Goal: Task Accomplishment & Management: Use online tool/utility

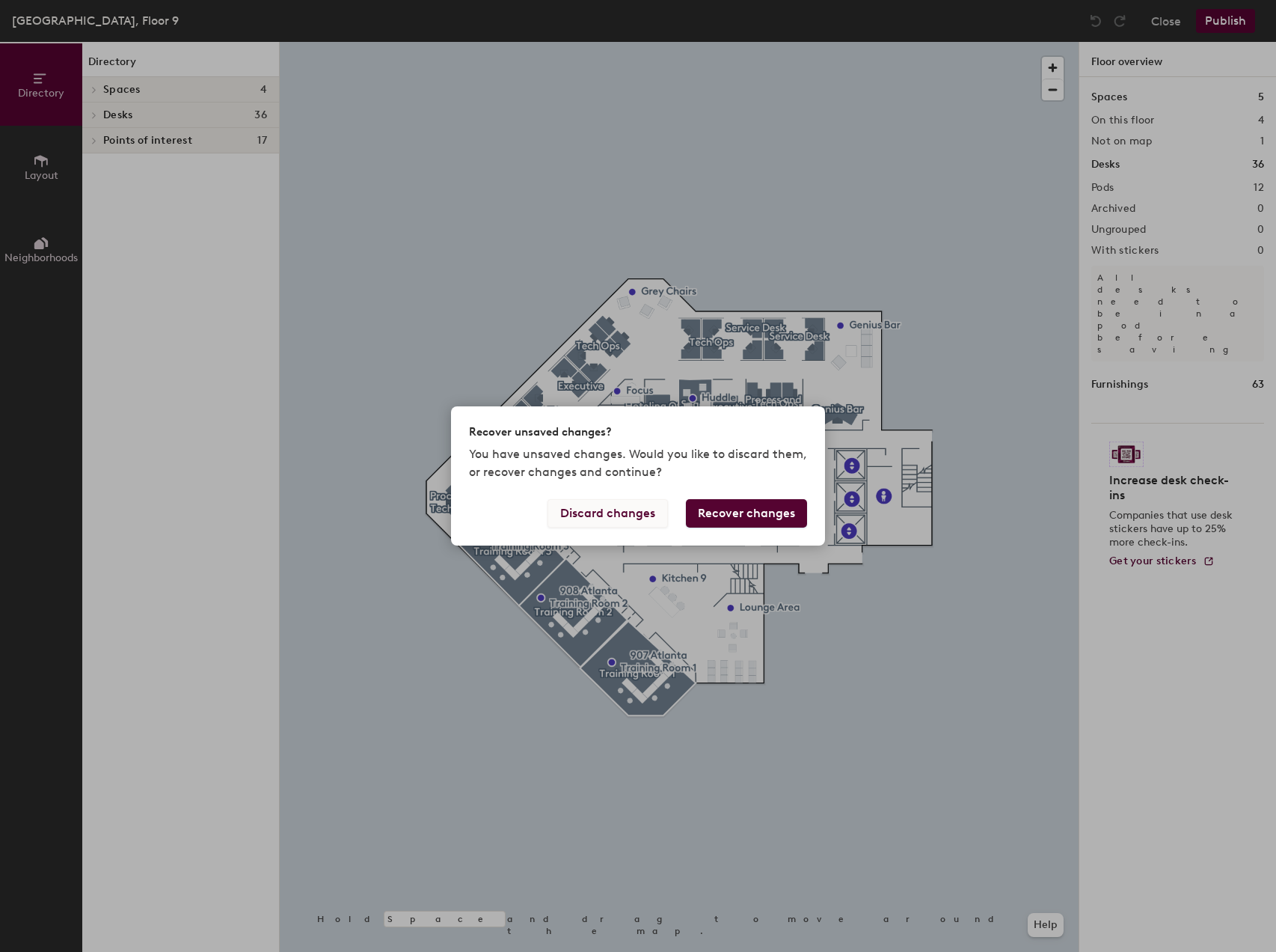
click at [623, 505] on button "Discard changes" at bounding box center [607, 513] width 120 height 29
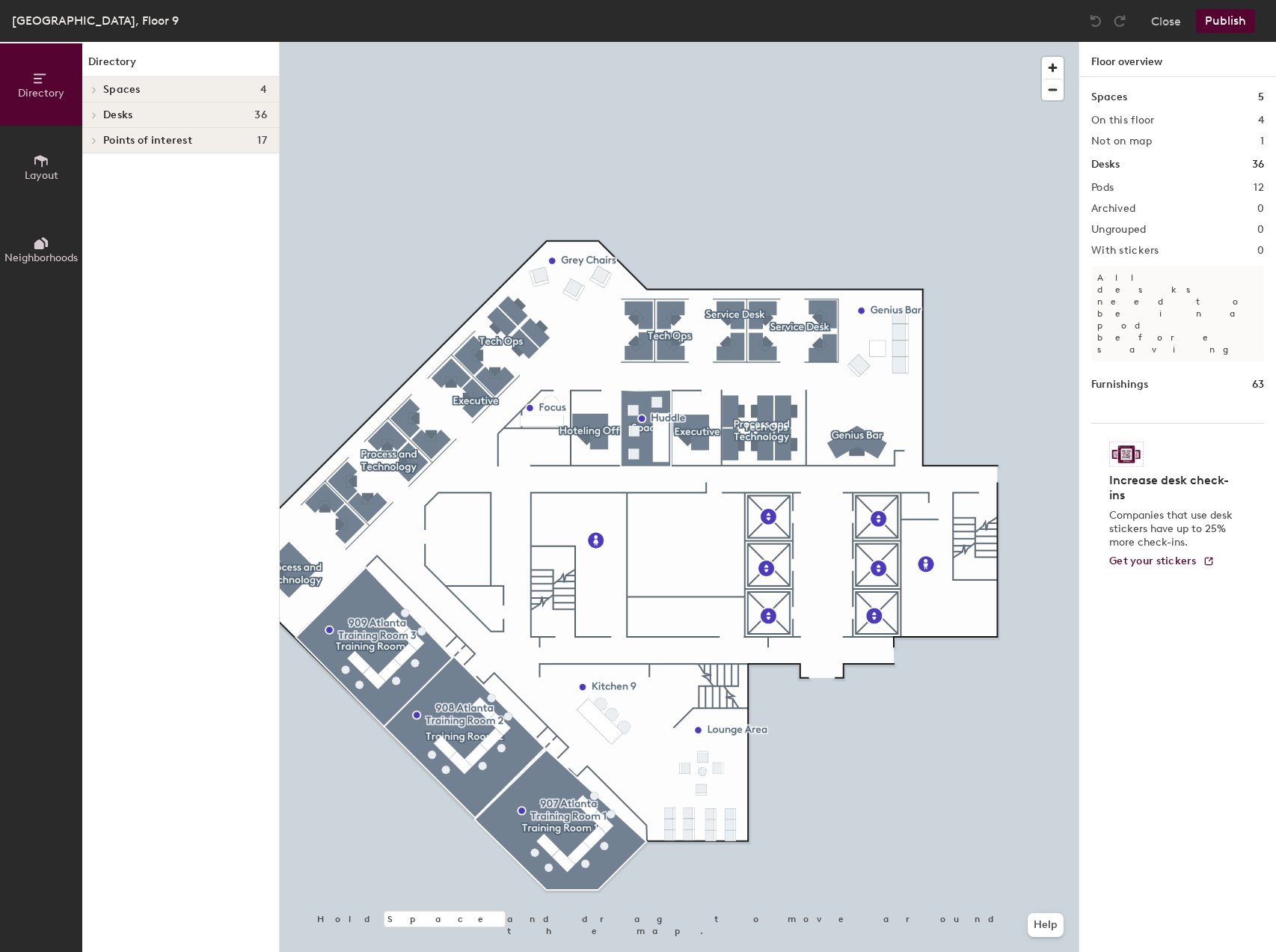
click at [97, 112] on icon at bounding box center [94, 115] width 6 height 8
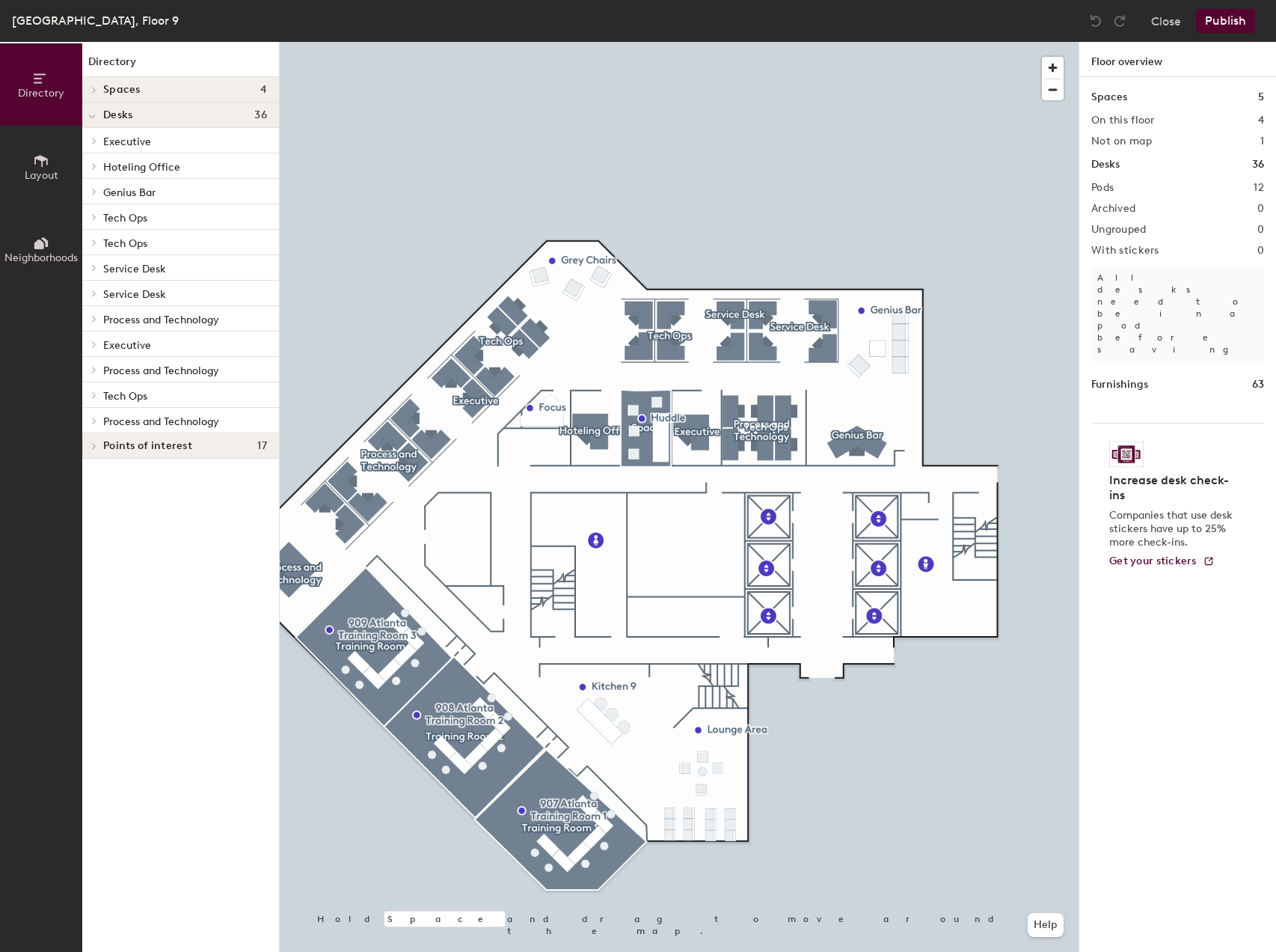
click at [91, 242] on icon at bounding box center [94, 243] width 6 height 8
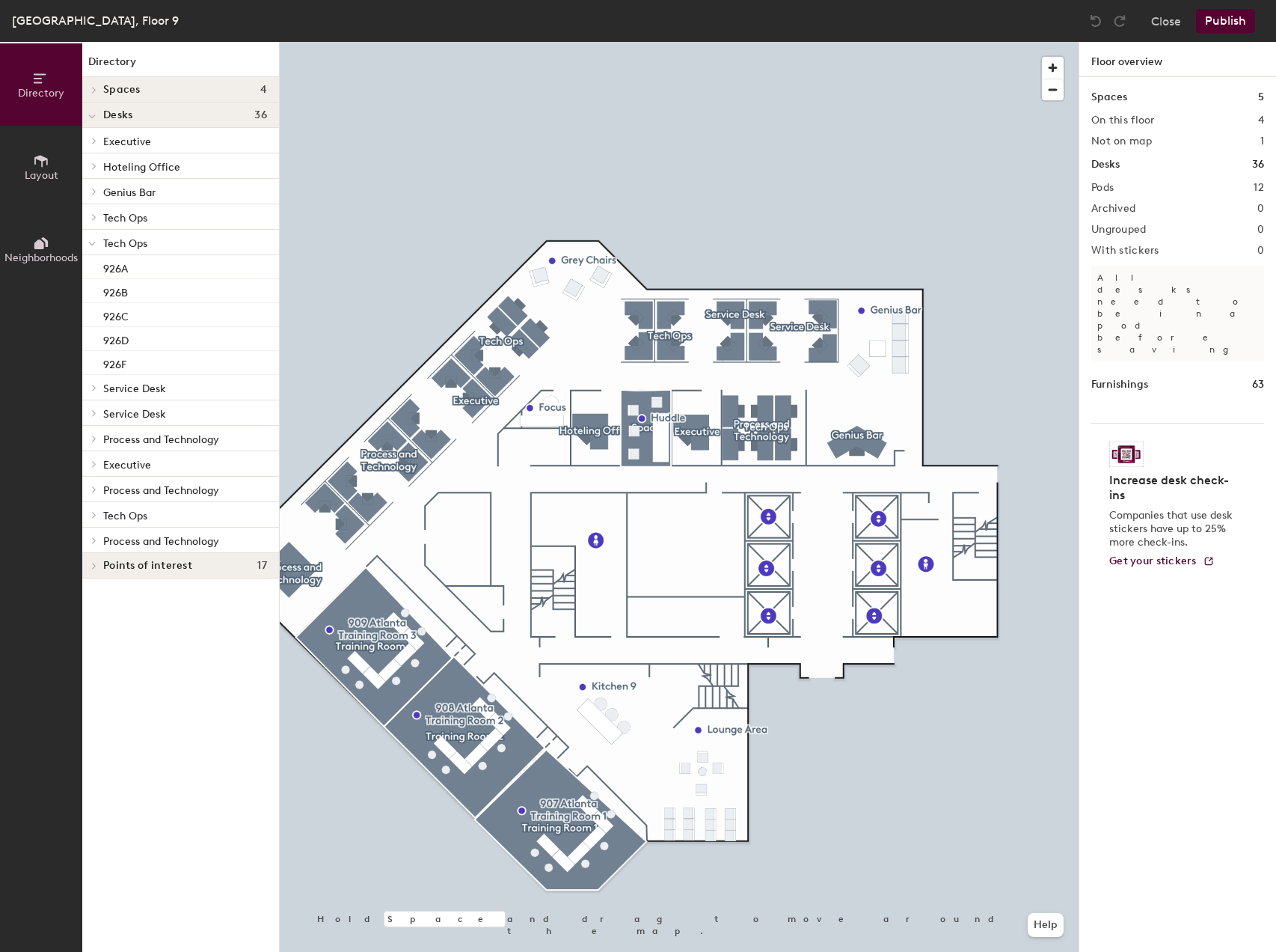
click at [91, 214] on span at bounding box center [92, 217] width 13 height 8
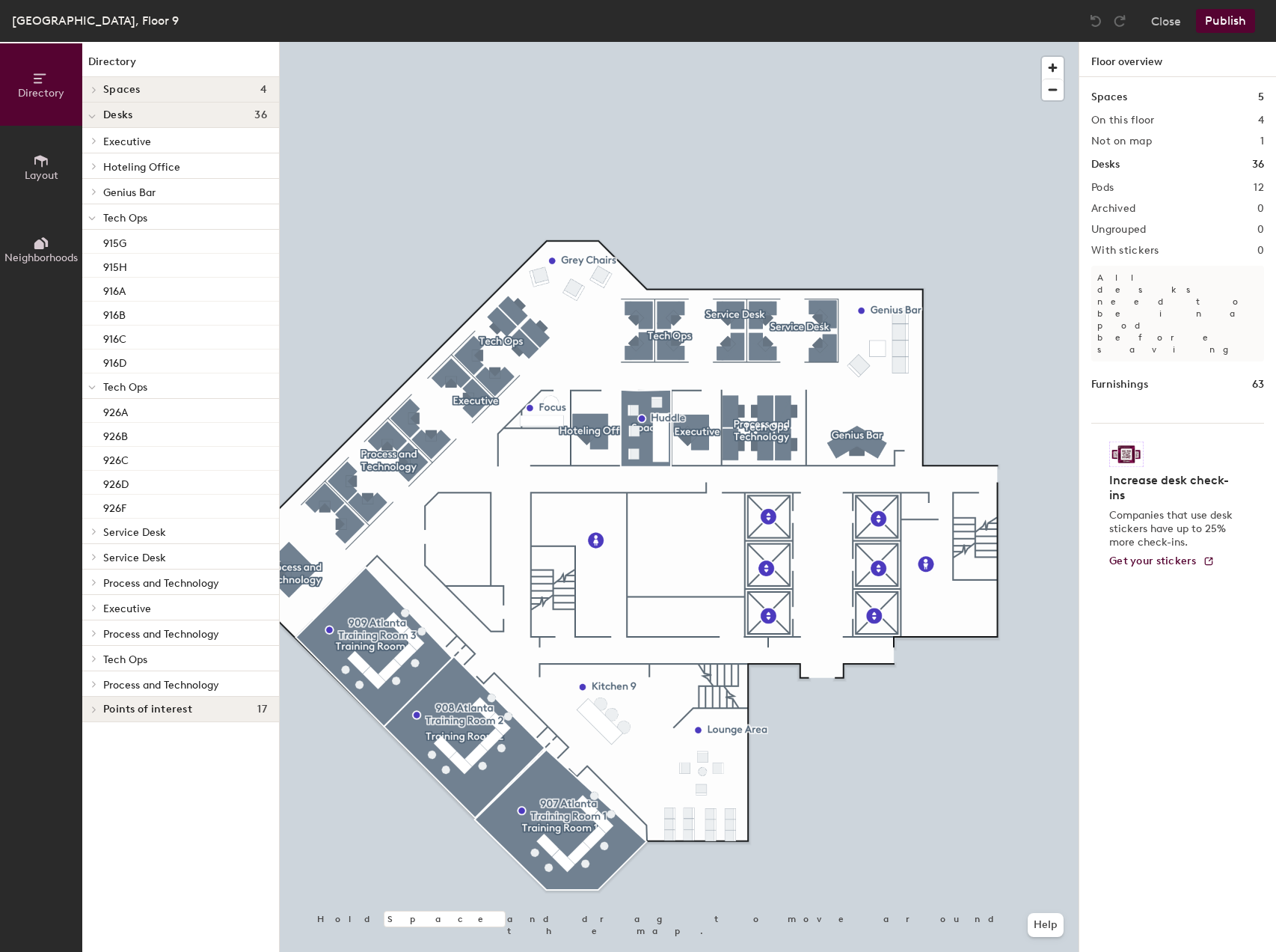
click at [48, 242] on icon at bounding box center [41, 243] width 17 height 17
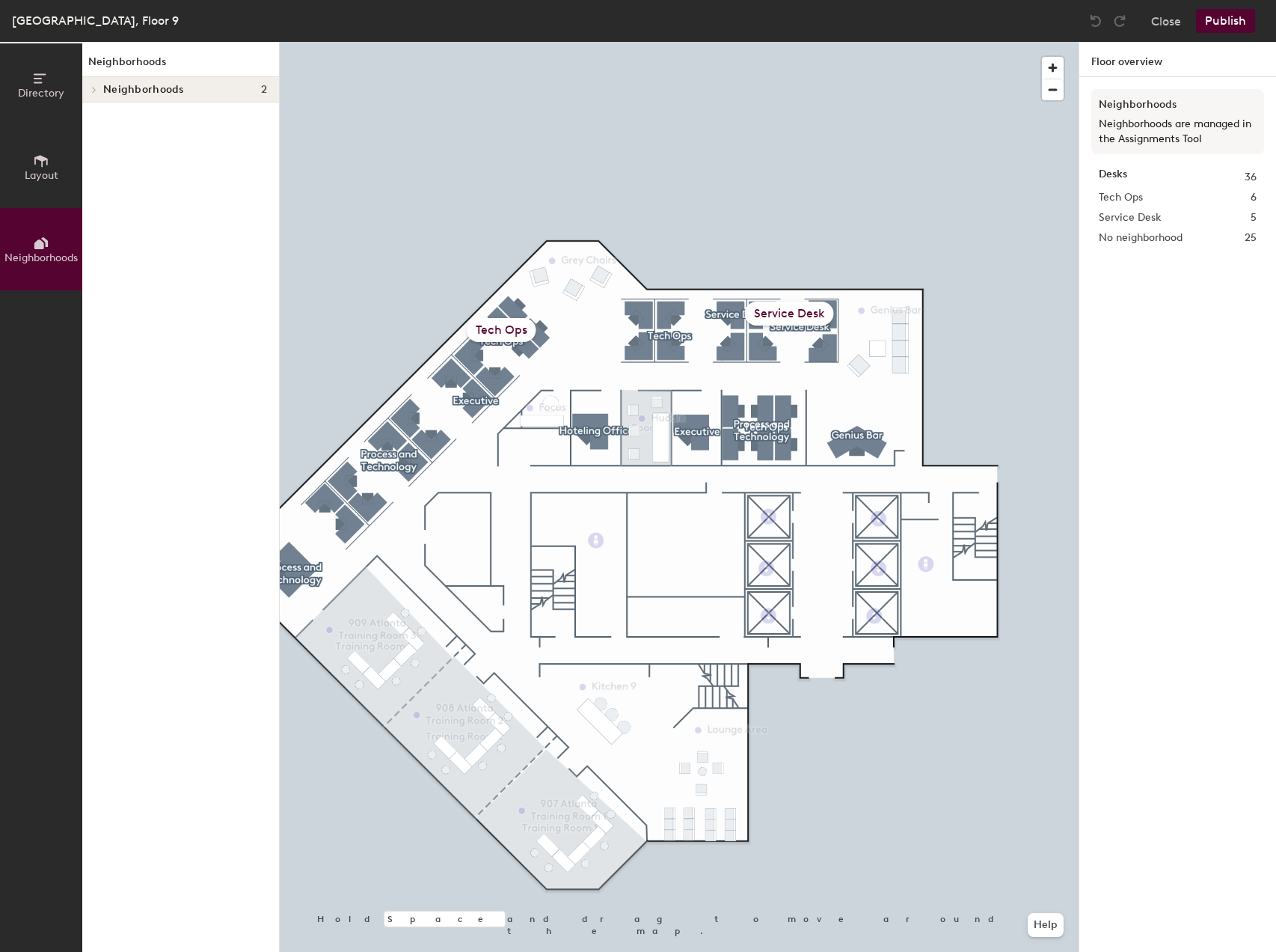
click at [95, 89] on icon at bounding box center [94, 90] width 6 height 8
click at [92, 113] on icon at bounding box center [94, 115] width 6 height 8
click at [96, 164] on icon at bounding box center [94, 166] width 6 height 8
click at [106, 137] on icon at bounding box center [106, 141] width 6 height 8
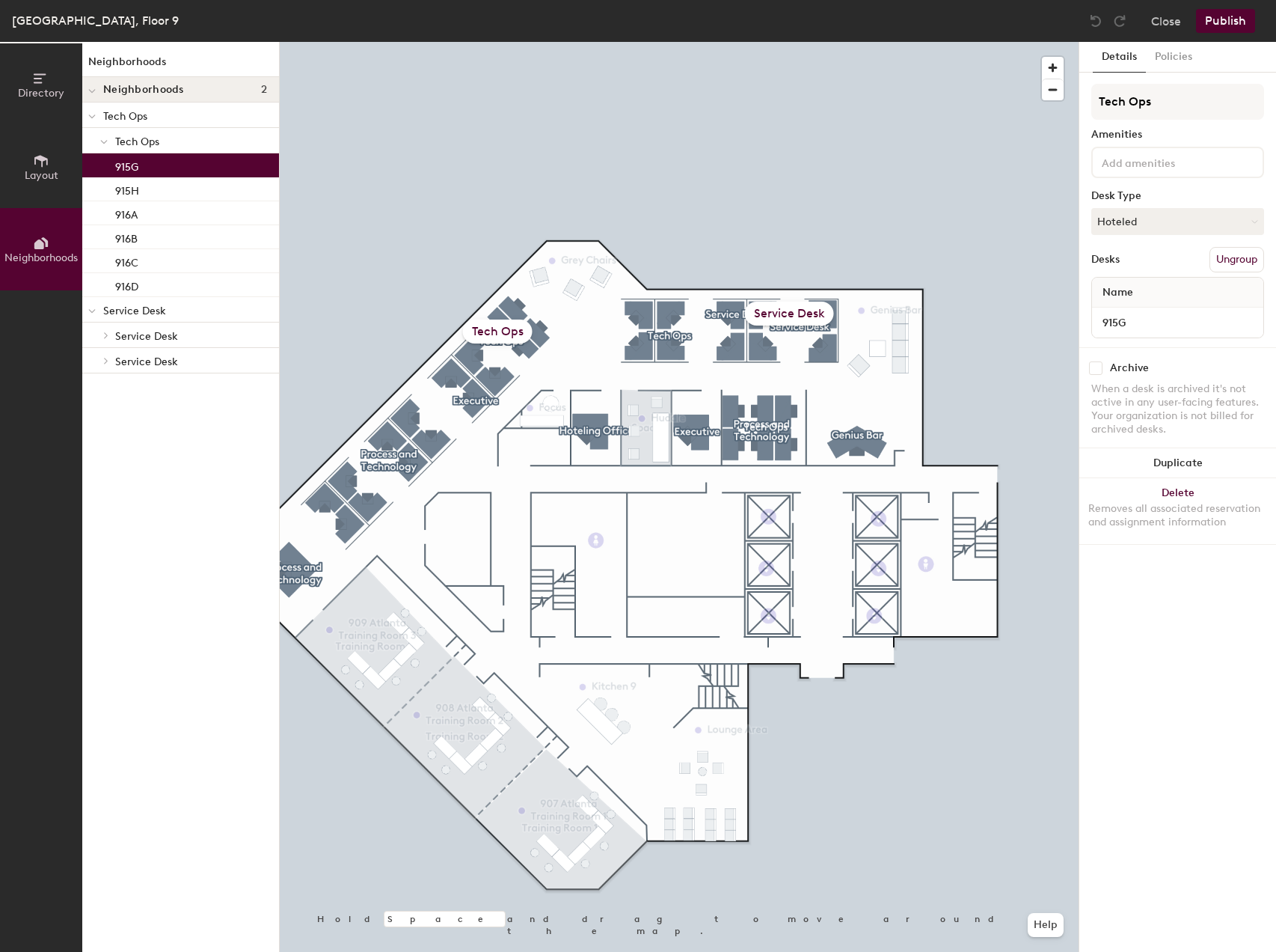
click at [122, 164] on p "915G" at bounding box center [126, 164] width 23 height 17
click at [128, 140] on span "Tech Ops" at bounding box center [137, 141] width 44 height 13
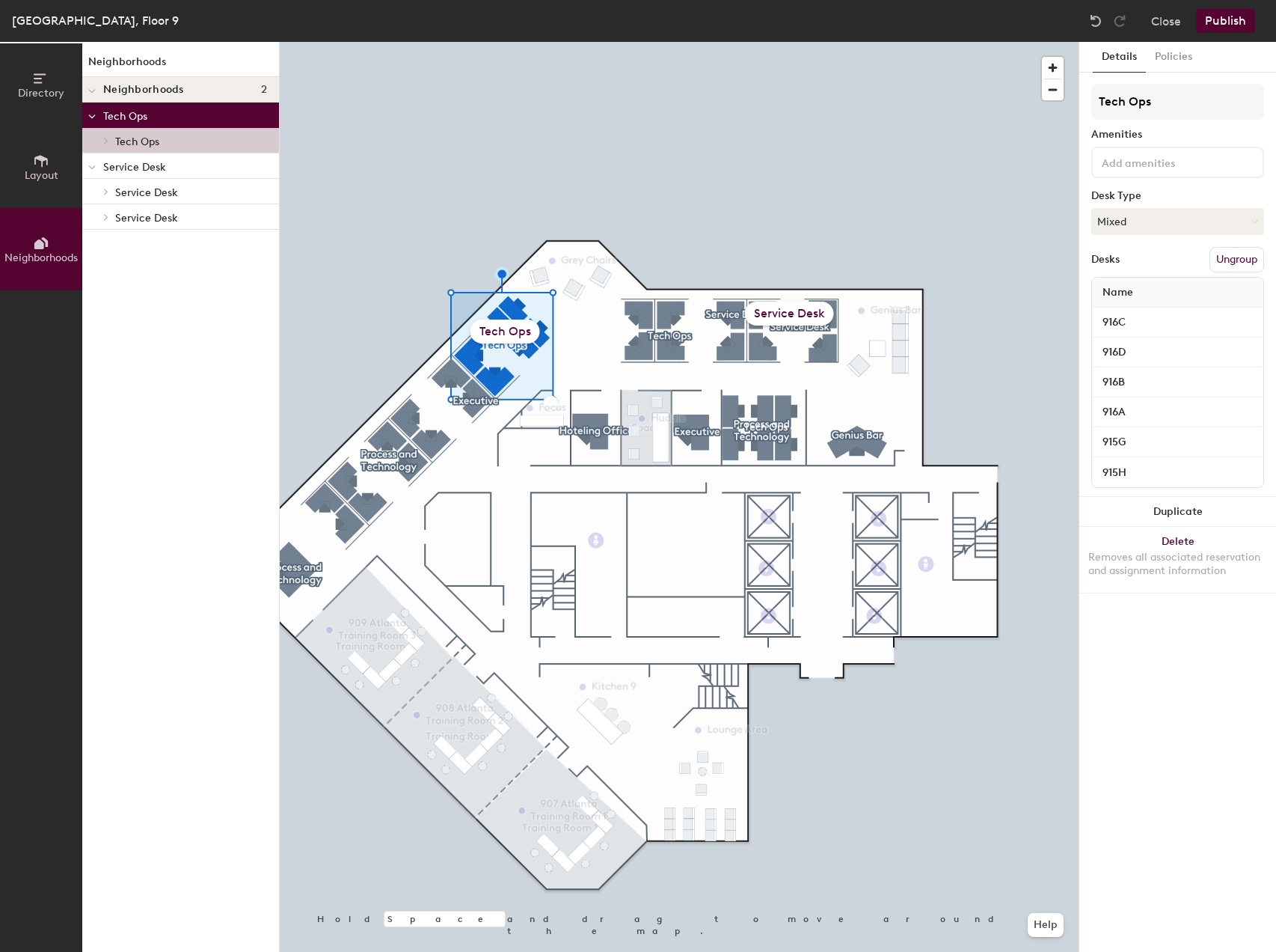
click at [1229, 252] on button "Ungroup" at bounding box center [1236, 260] width 55 height 26
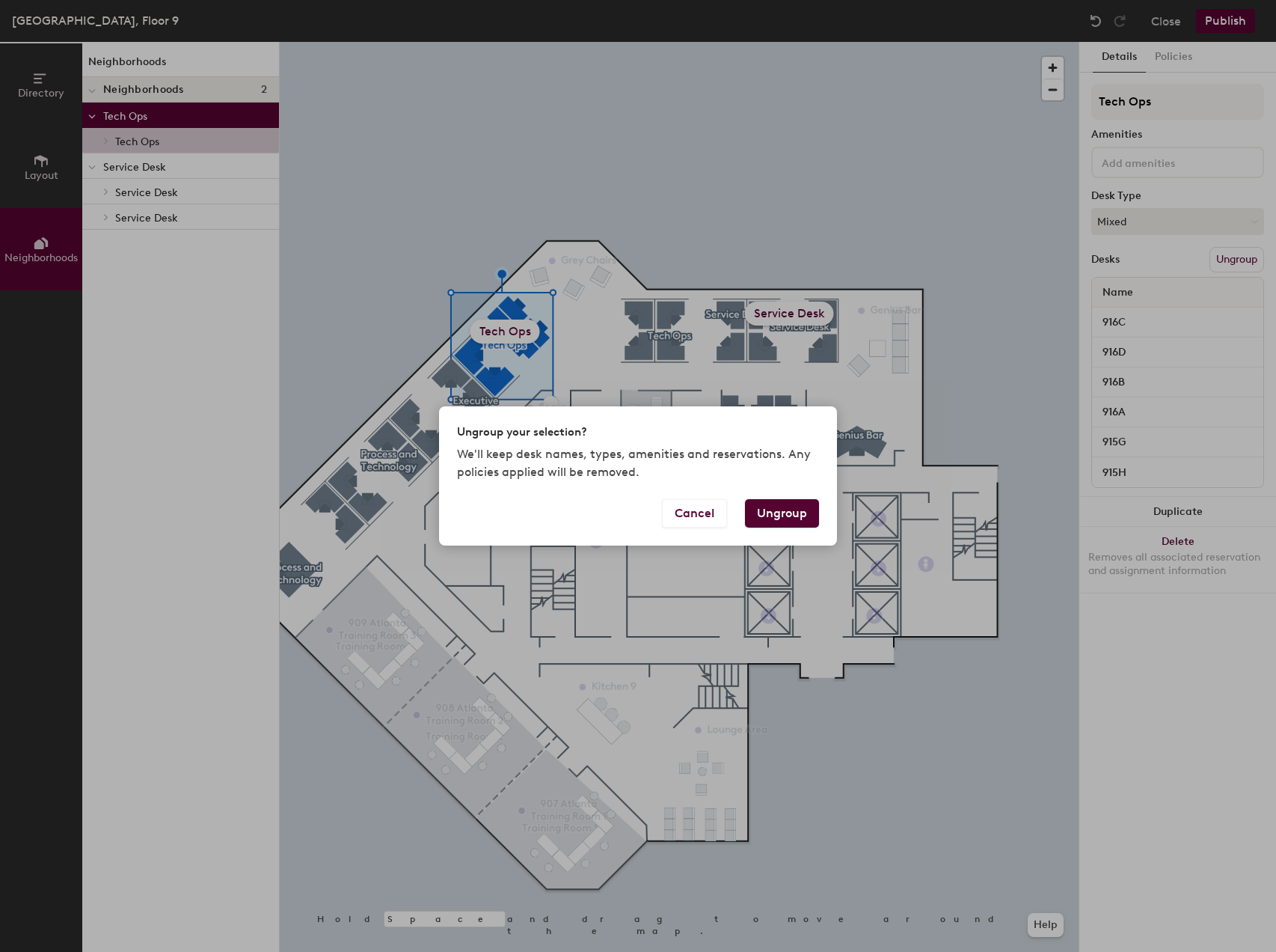
click at [765, 511] on button "Ungroup" at bounding box center [782, 513] width 74 height 29
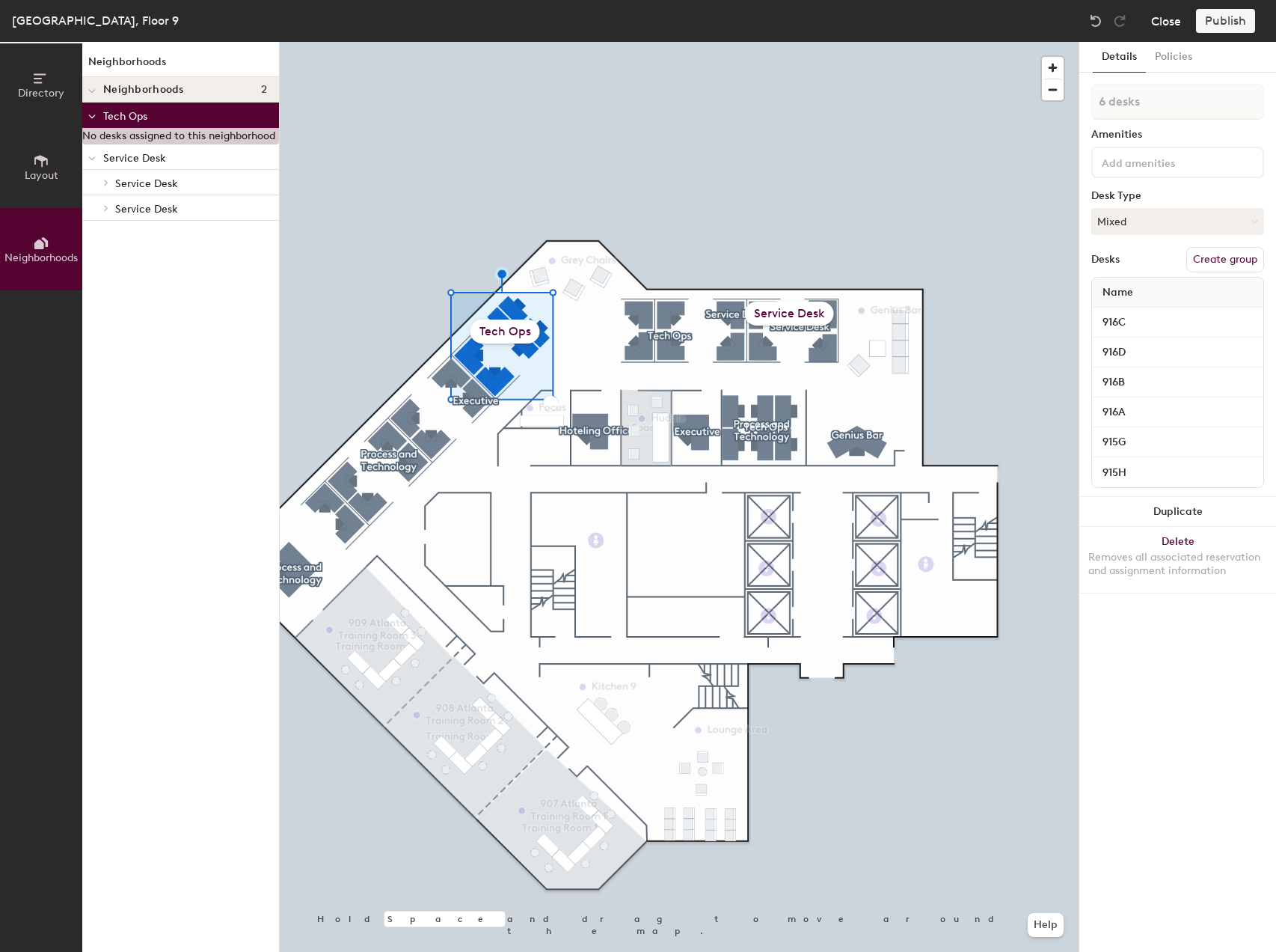
click at [1154, 26] on button "Close" at bounding box center [1166, 21] width 30 height 24
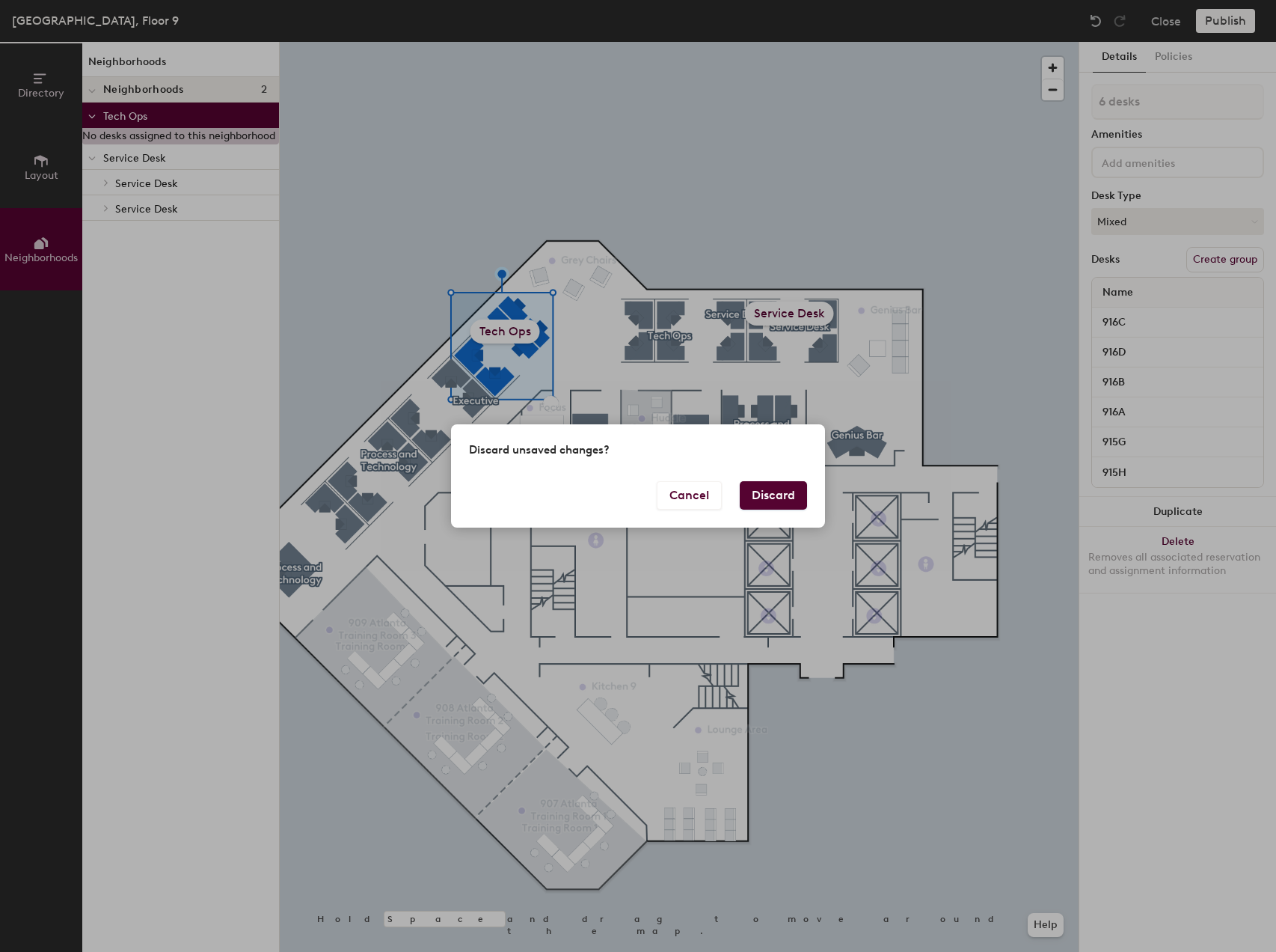
click at [778, 490] on button "Discard" at bounding box center [774, 495] width 68 height 29
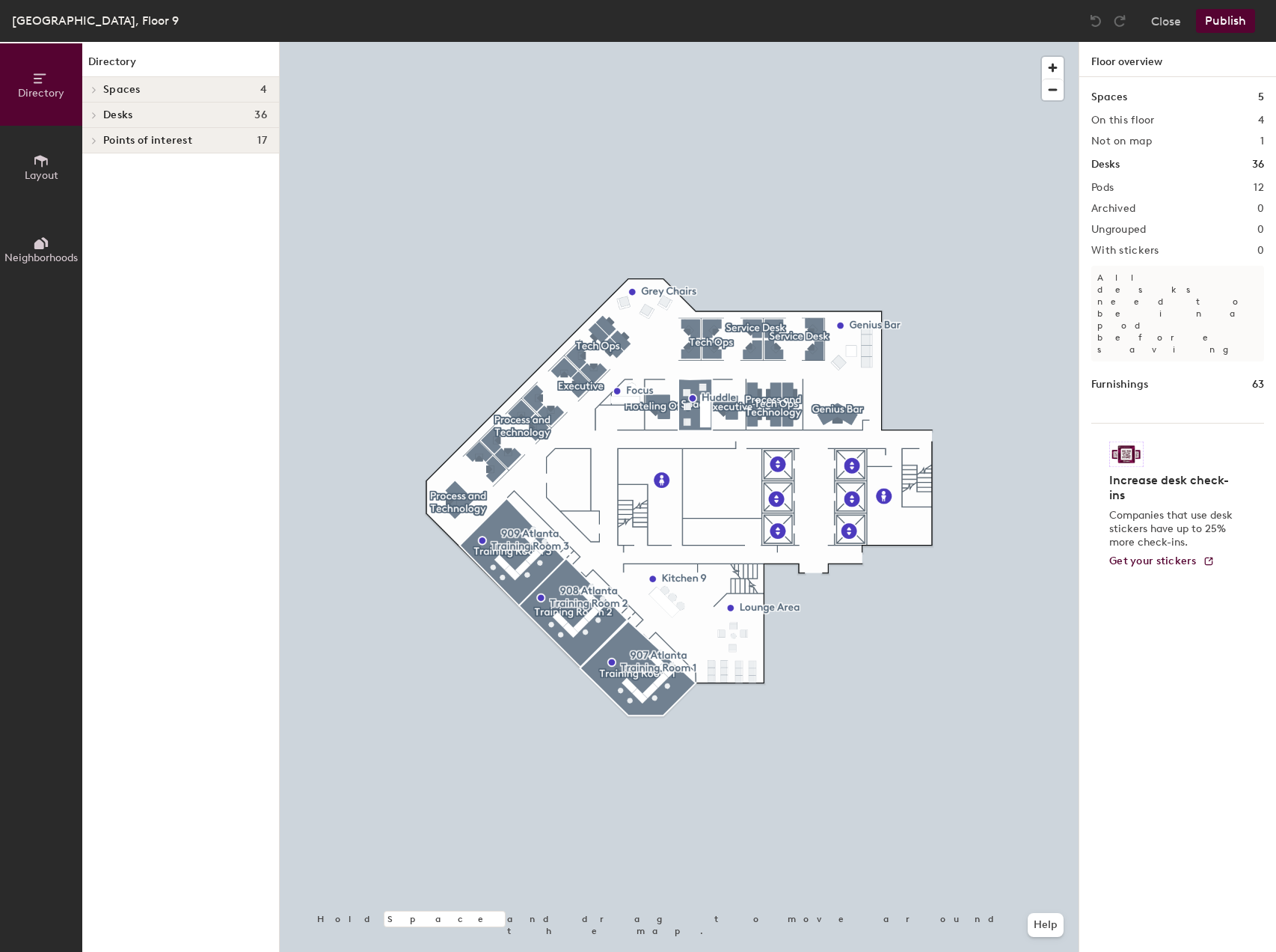
click at [95, 86] on icon at bounding box center [94, 90] width 6 height 8
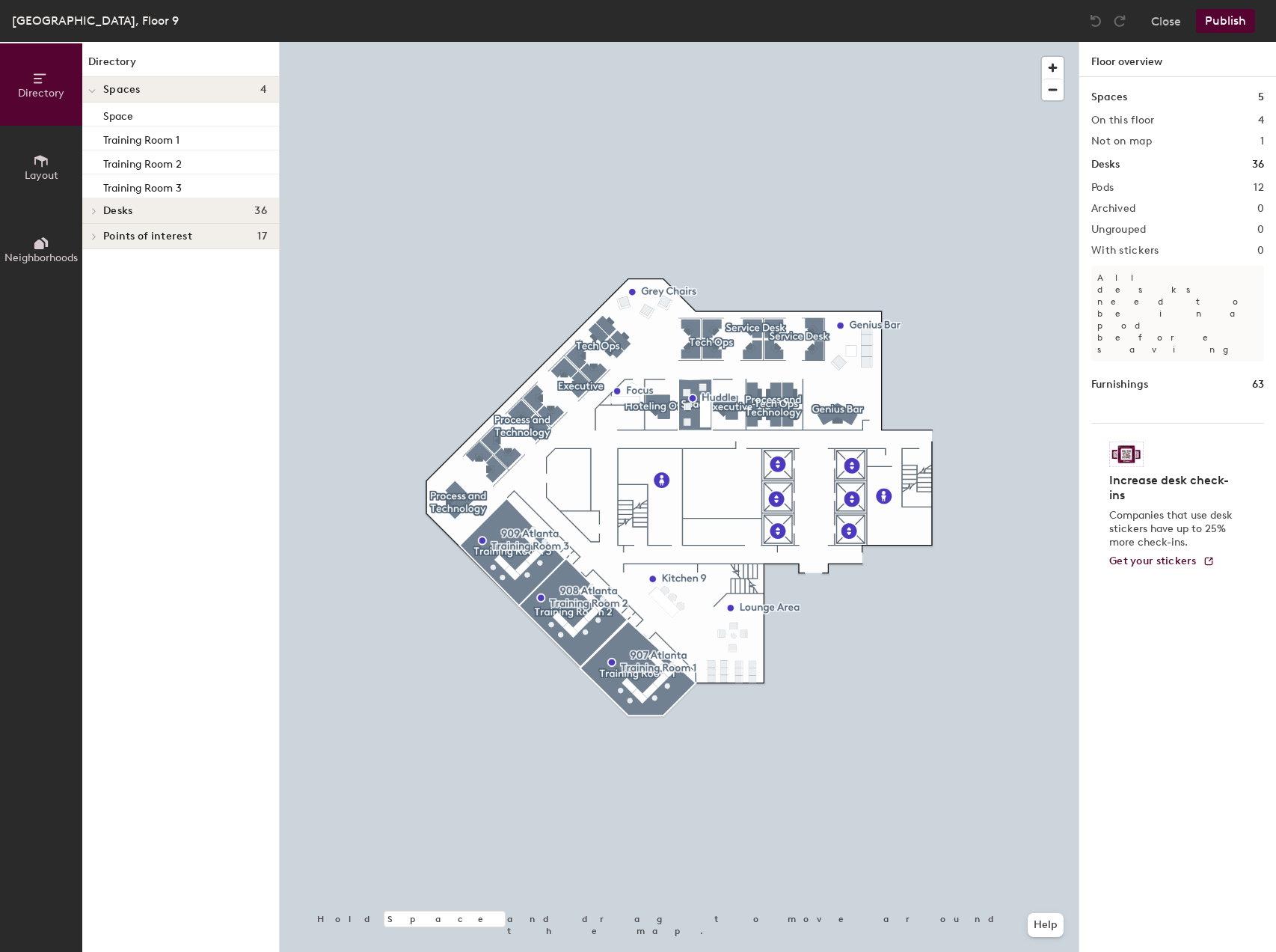
click at [95, 86] on div at bounding box center [92, 89] width 20 height 25
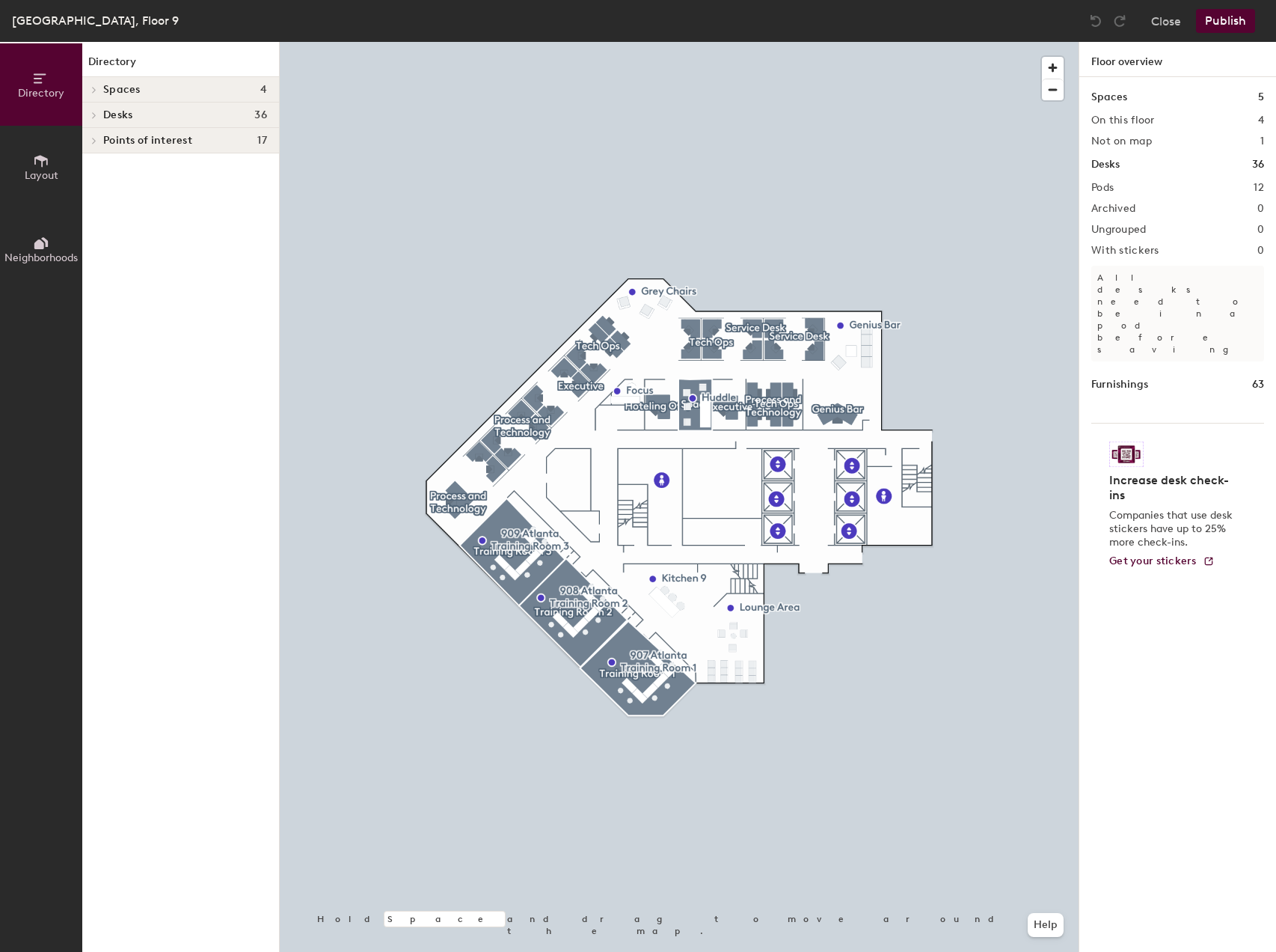
click at [40, 248] on icon at bounding box center [40, 245] width 10 height 10
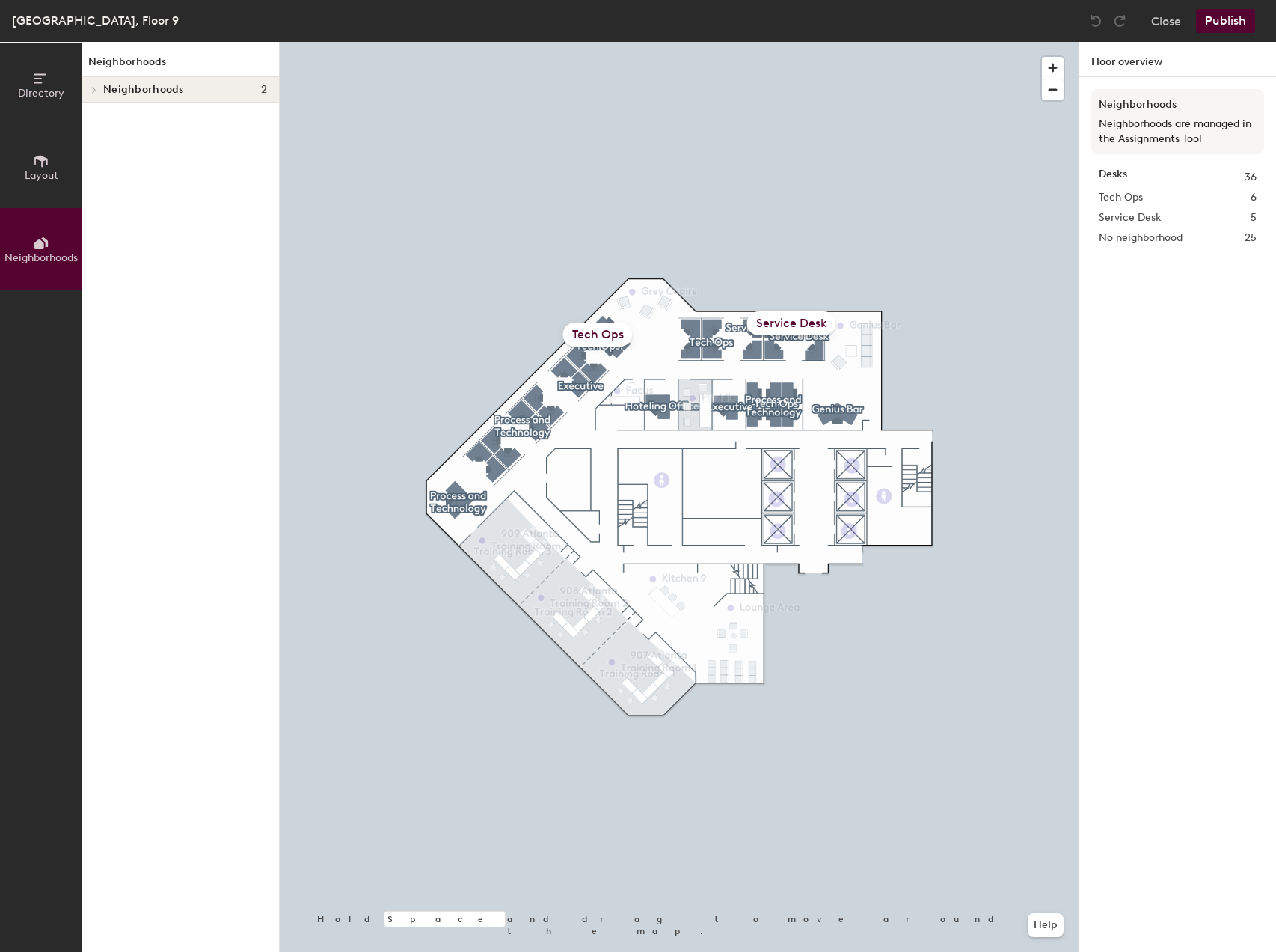
click at [94, 89] on icon at bounding box center [93, 90] width 3 height 6
click at [92, 138] on icon at bounding box center [94, 141] width 6 height 8
click at [104, 161] on div at bounding box center [104, 165] width 20 height 25
click at [107, 286] on icon at bounding box center [105, 287] width 3 height 6
click at [115, 309] on p "926E" at bounding box center [127, 311] width 24 height 17
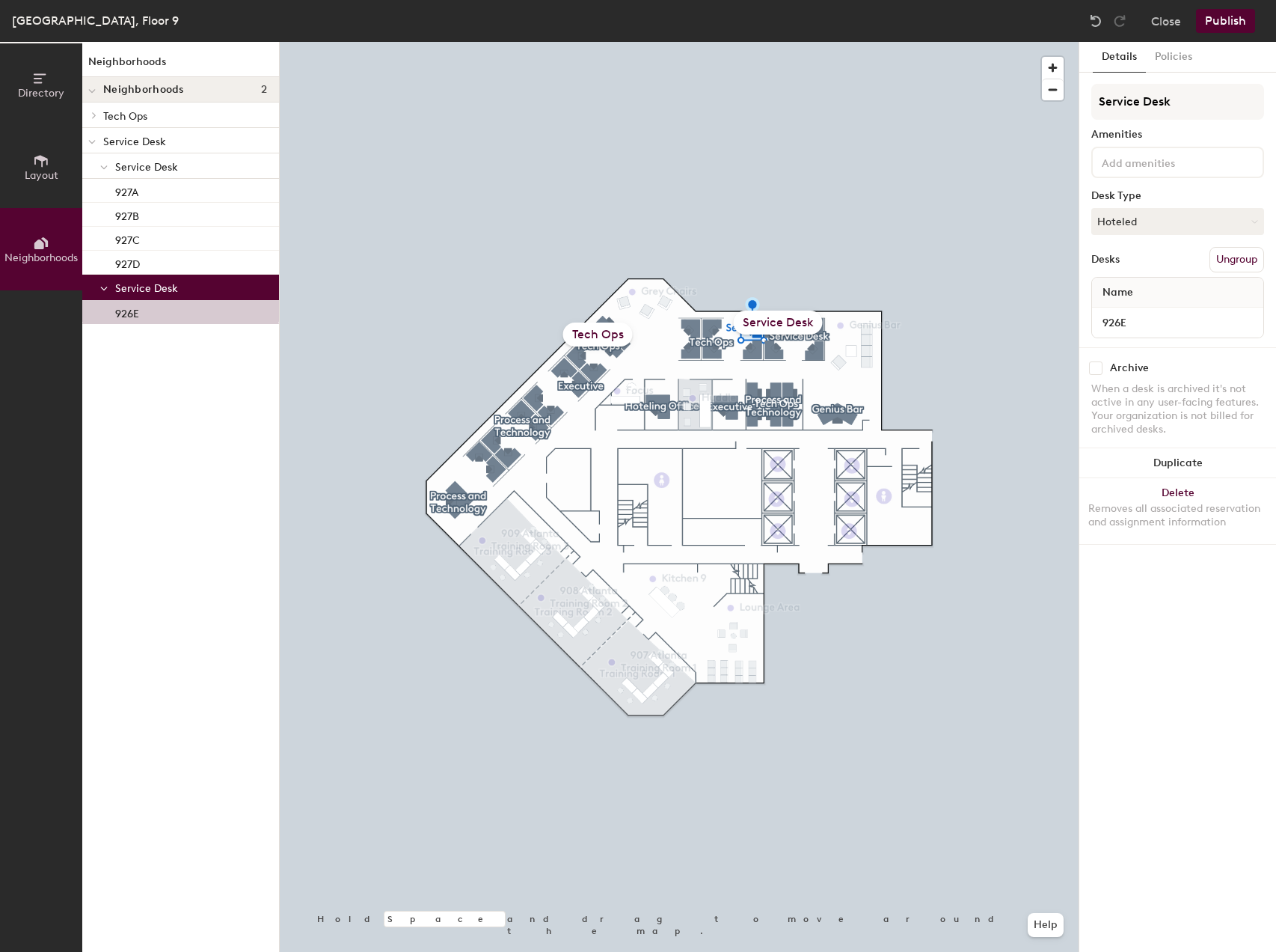
click at [94, 113] on icon at bounding box center [93, 115] width 3 height 6
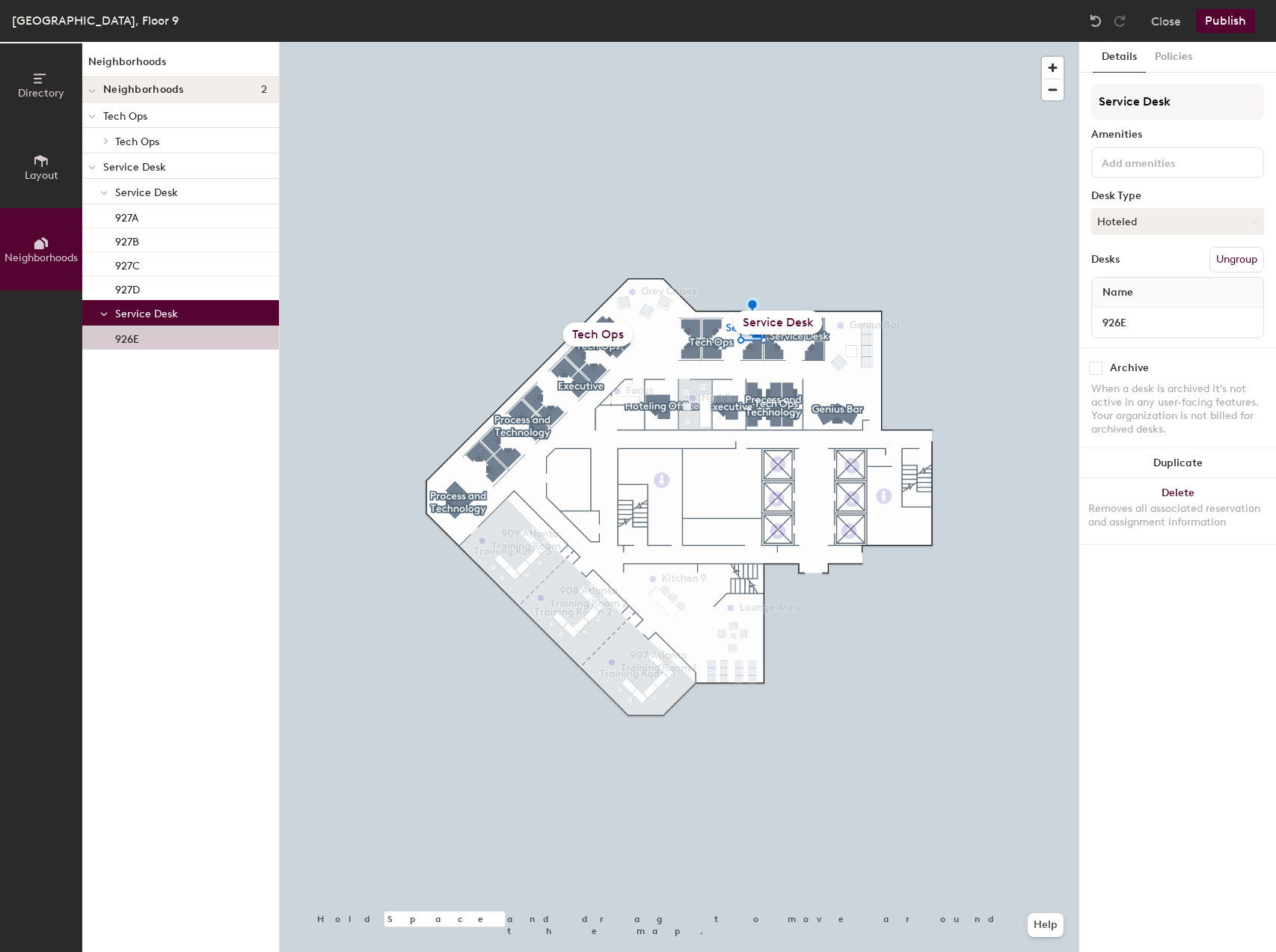
click at [107, 137] on icon at bounding box center [106, 141] width 6 height 8
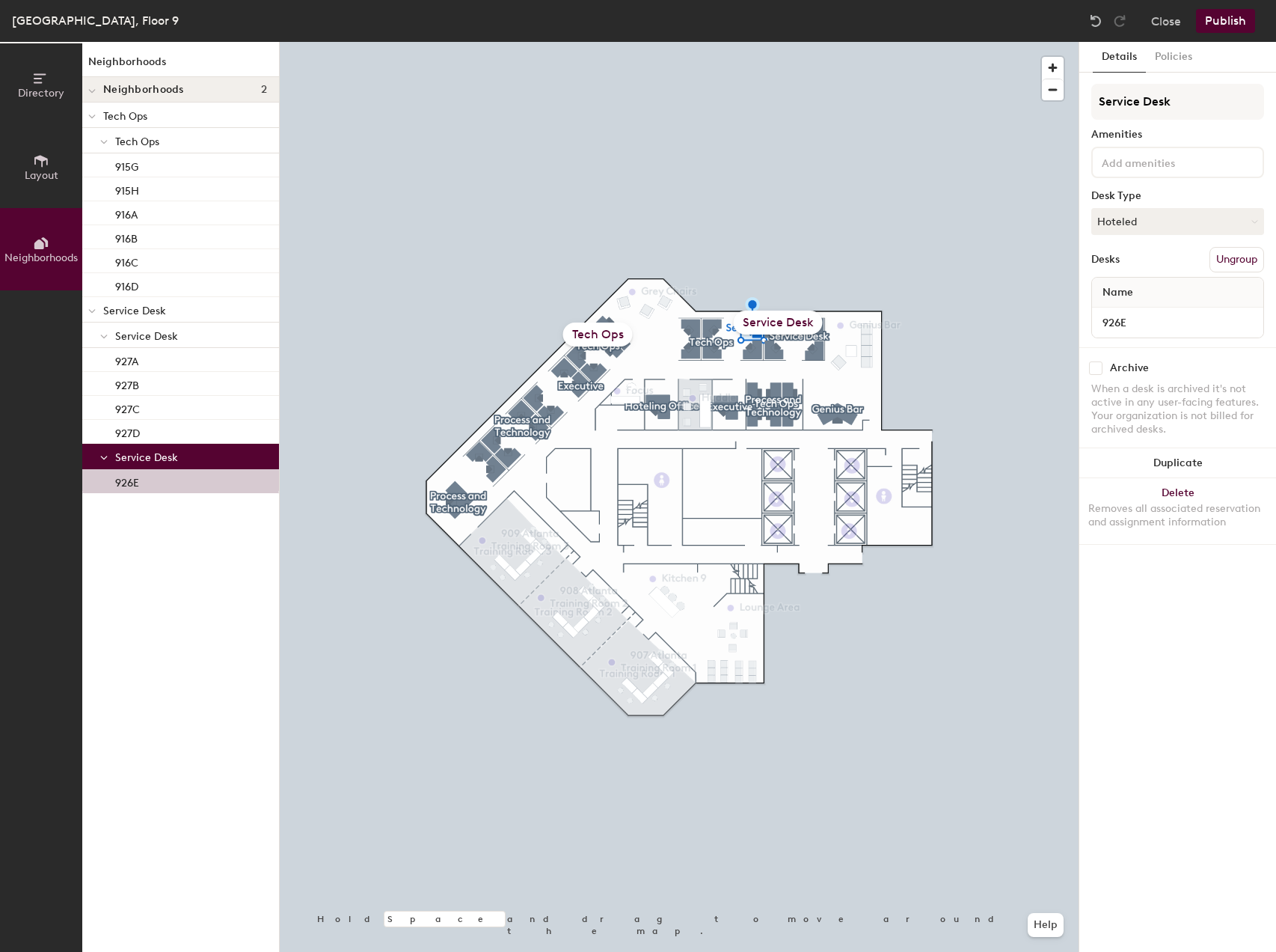
click at [128, 139] on span "Tech Ops" at bounding box center [137, 141] width 44 height 13
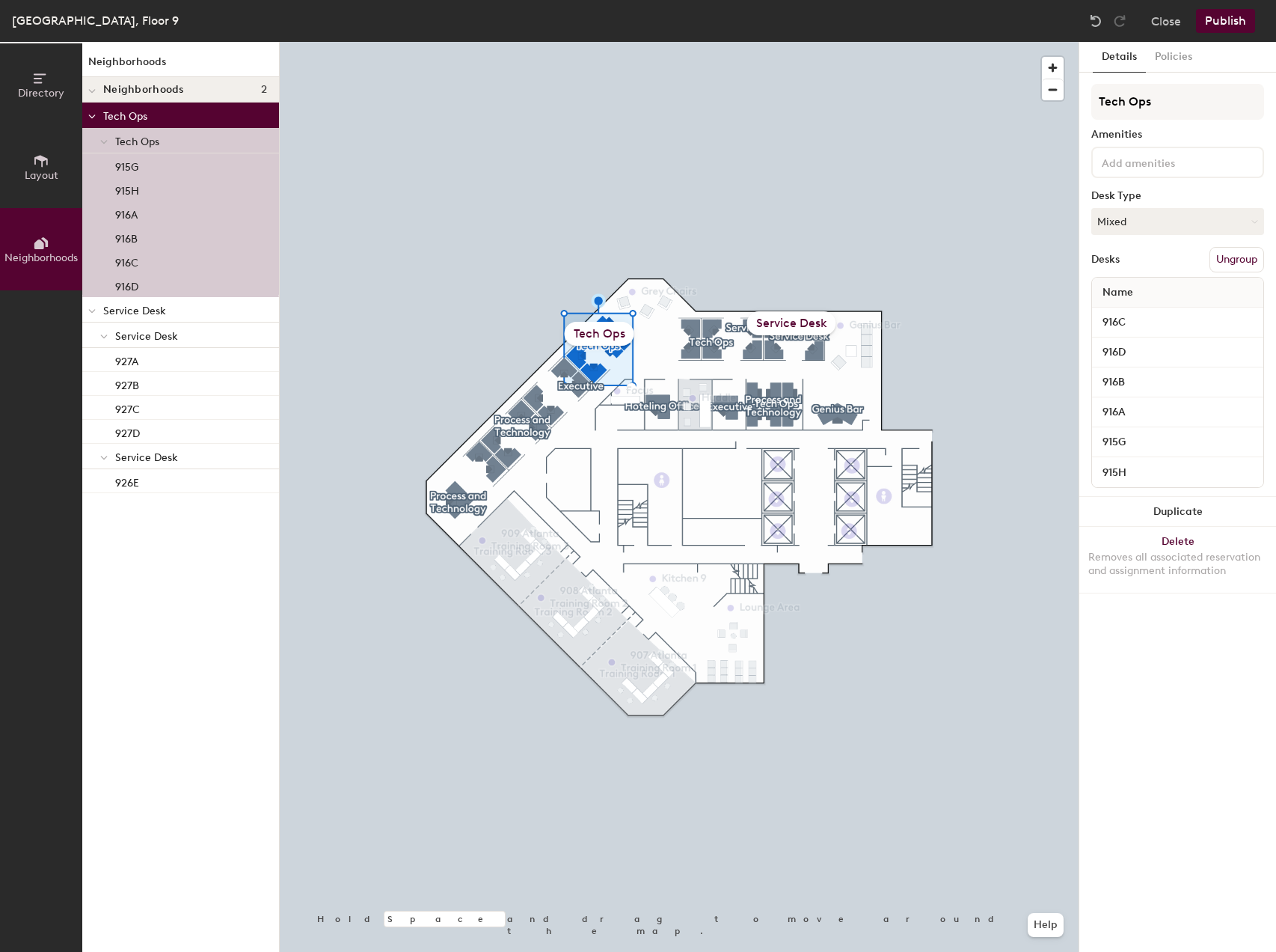
click at [1233, 265] on button "Ungroup" at bounding box center [1236, 260] width 55 height 26
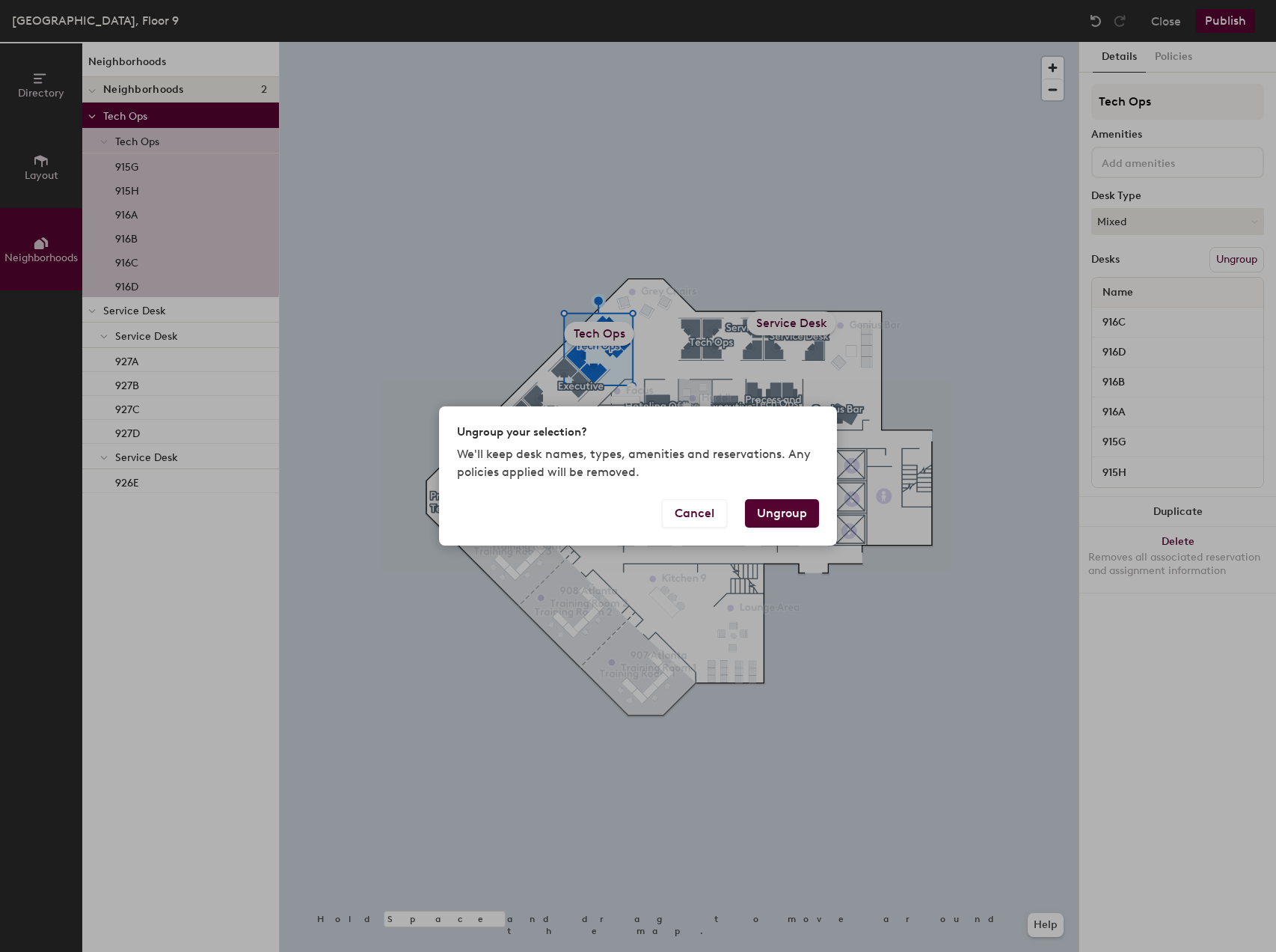
click at [791, 504] on button "Ungroup" at bounding box center [782, 513] width 74 height 29
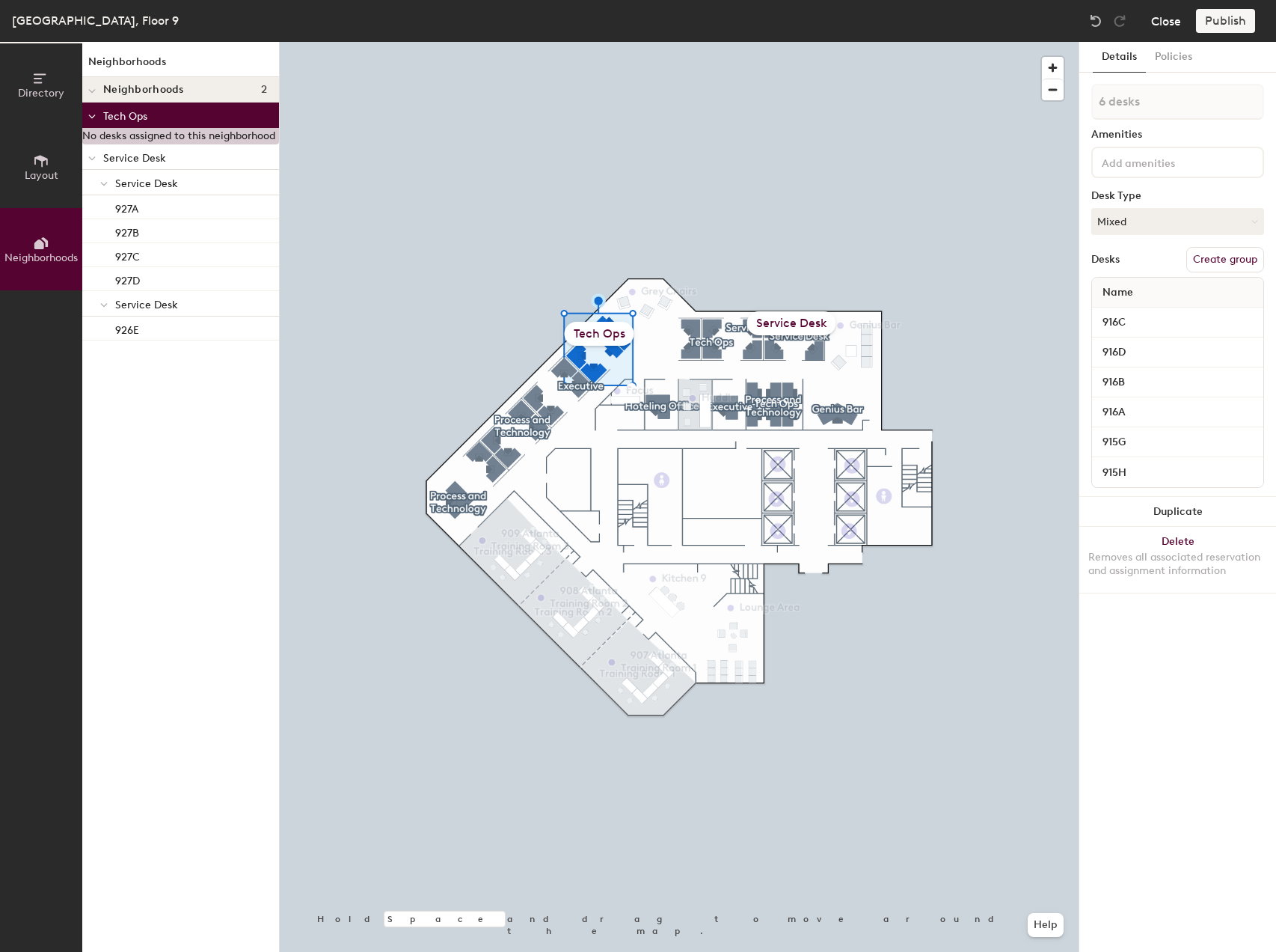
click at [1166, 26] on button "Close" at bounding box center [1166, 21] width 30 height 24
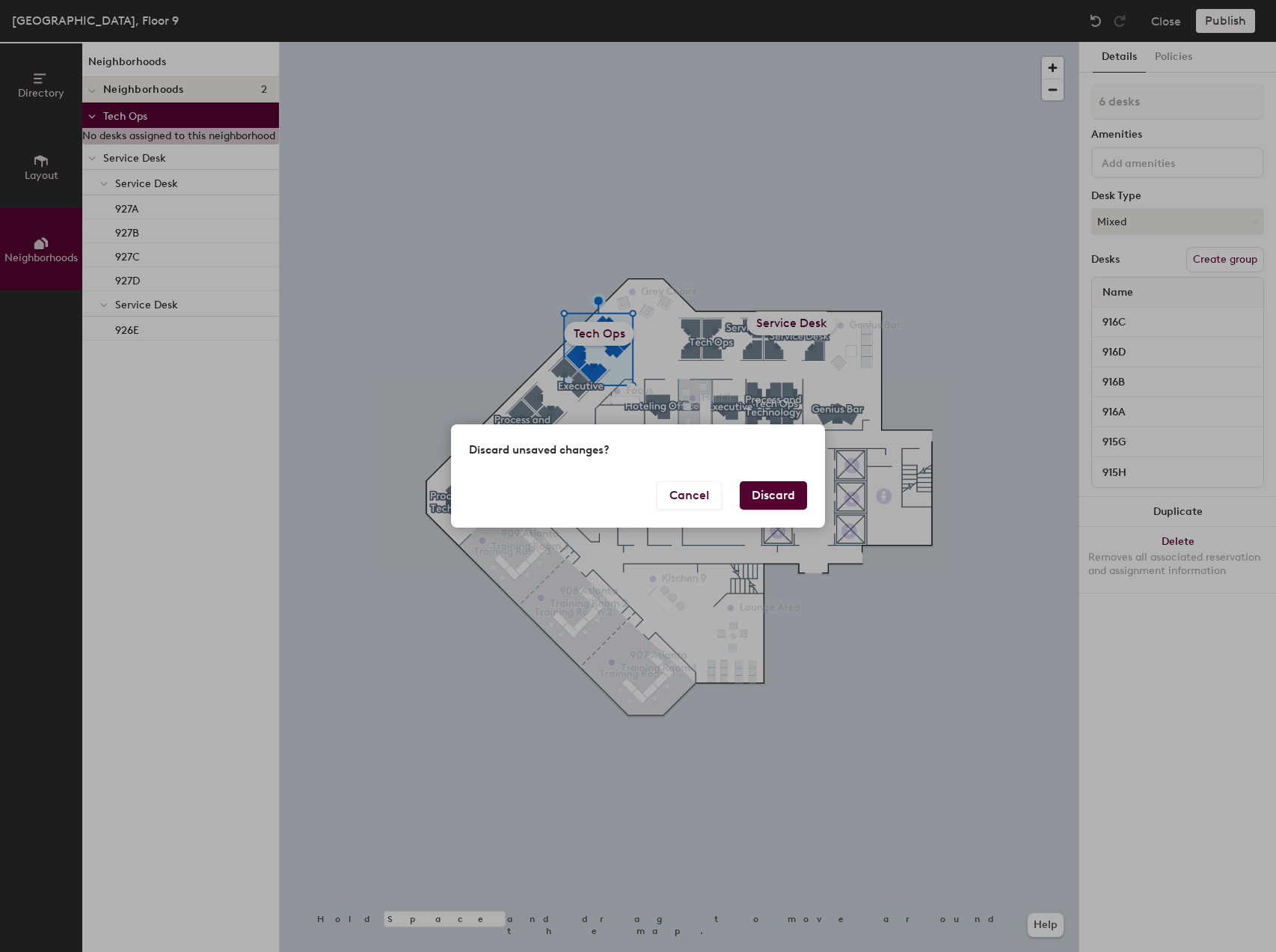
click at [773, 490] on button "Discard" at bounding box center [774, 495] width 68 height 29
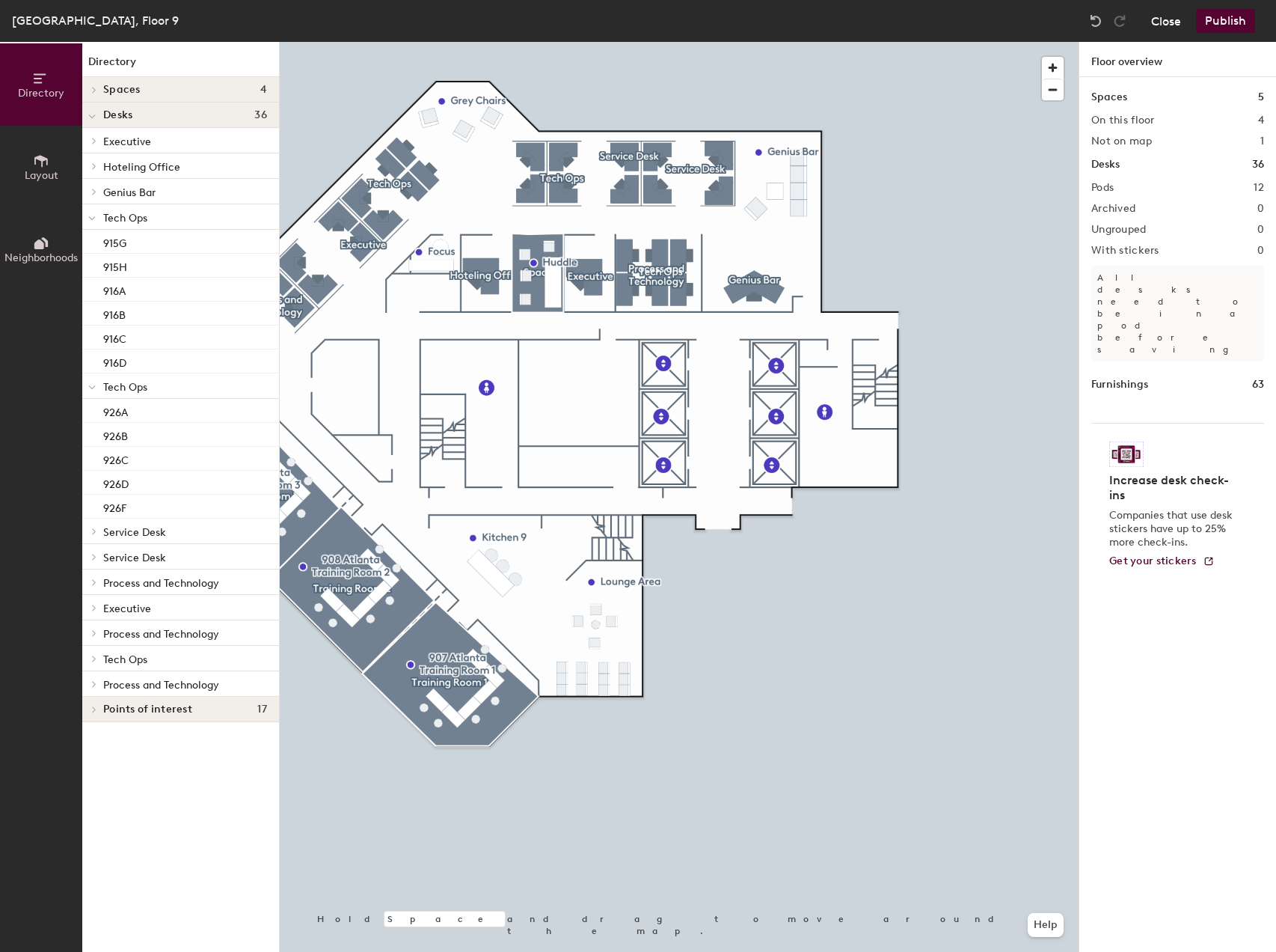
click at [1157, 20] on button "Close" at bounding box center [1166, 21] width 30 height 24
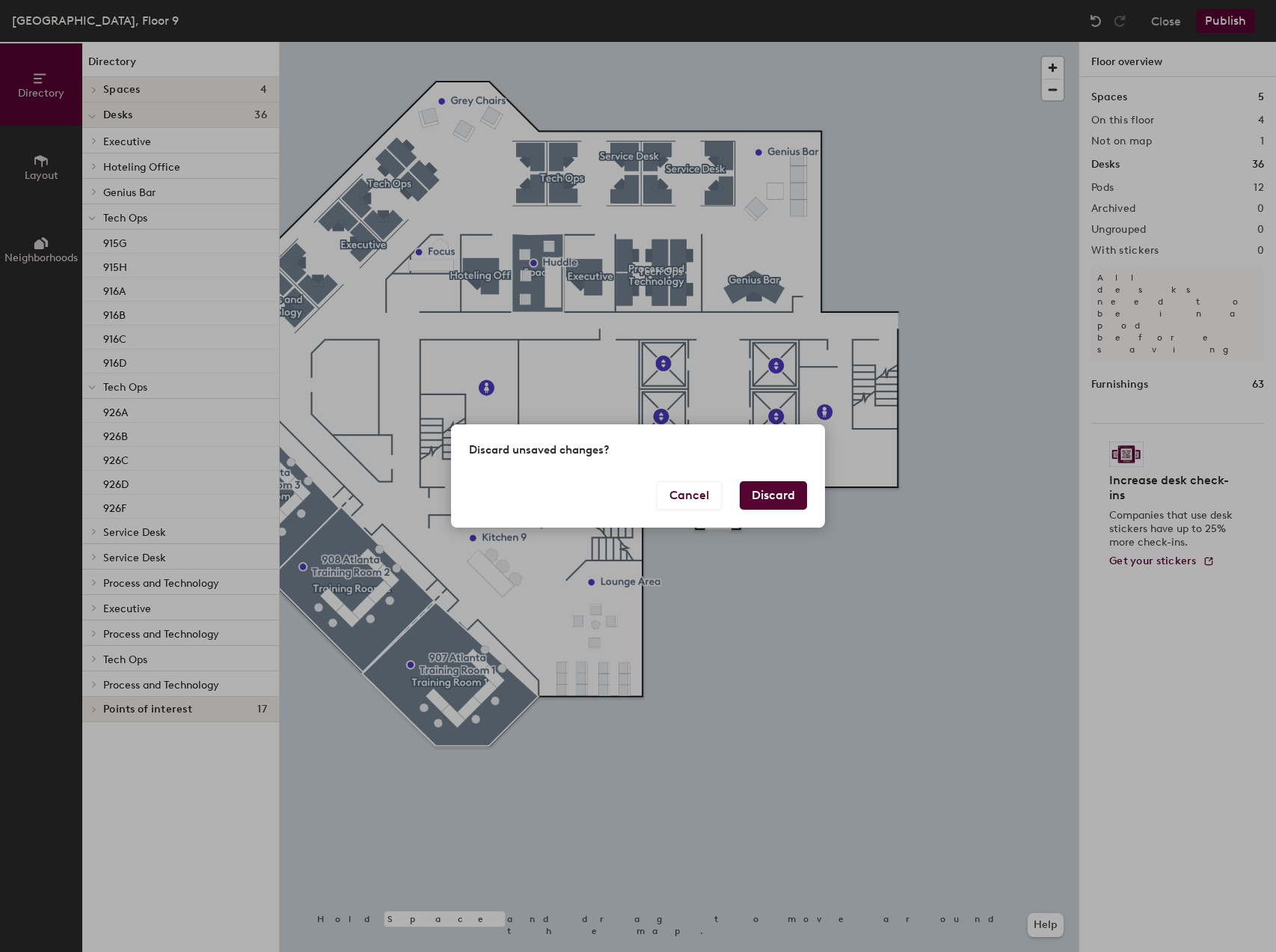
click at [778, 486] on button "Discard" at bounding box center [774, 495] width 68 height 29
